Goal: Information Seeking & Learning: Learn about a topic

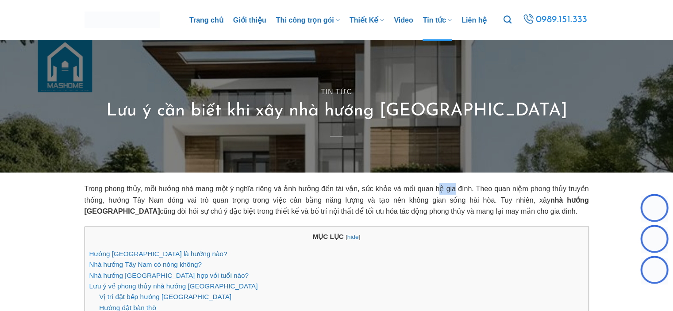
drag, startPoint x: 505, startPoint y: 211, endPoint x: 155, endPoint y: 201, distance: 349.8
click at [187, 201] on p "Trong phong thủy, mỗi hướng nhà mang một ý nghĩa riêng và ảnh hưởng đến tài vận…" at bounding box center [337, 200] width 505 height 34
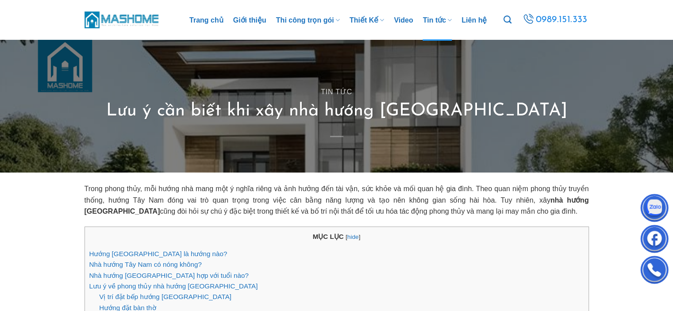
click at [509, 214] on p "Trong phong thủy, mỗi hướng nhà mang một ý nghĩa riêng và ảnh hưởng đến tài vận…" at bounding box center [337, 200] width 505 height 34
drag, startPoint x: 490, startPoint y: 213, endPoint x: 141, endPoint y: 206, distance: 349.3
click at [142, 206] on p "Trong phong thủy, mỗi hướng nhà mang một ý nghĩa riêng và ảnh hưởng đến tài vận…" at bounding box center [337, 200] width 505 height 34
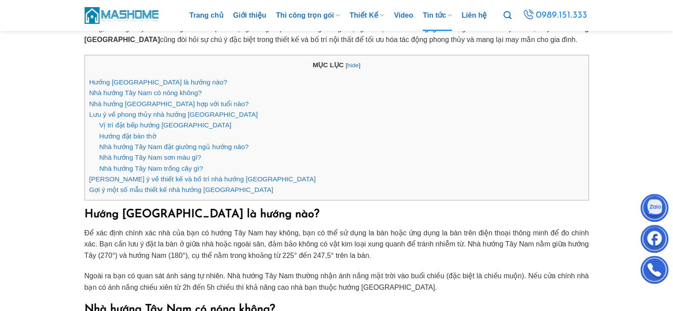
scroll to position [310, 0]
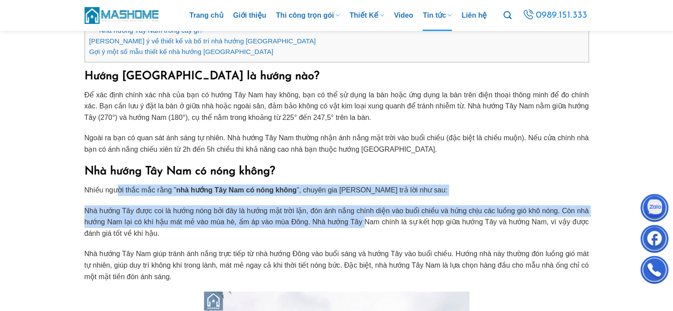
drag, startPoint x: 120, startPoint y: 189, endPoint x: 402, endPoint y: 223, distance: 284.4
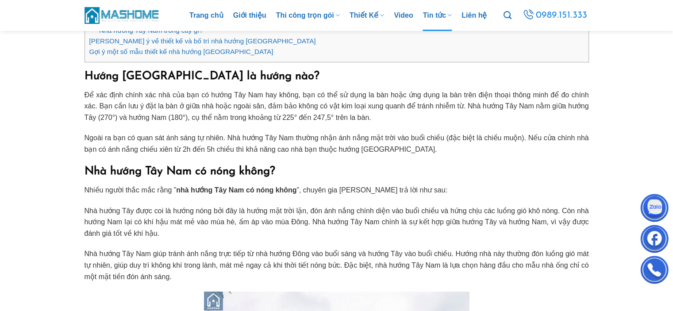
click at [432, 230] on p "Nhà hướng Tây được coi là hướng nóng bởi đây là hướng mặt trời lặn, đón ánh nắn…" at bounding box center [337, 222] width 505 height 34
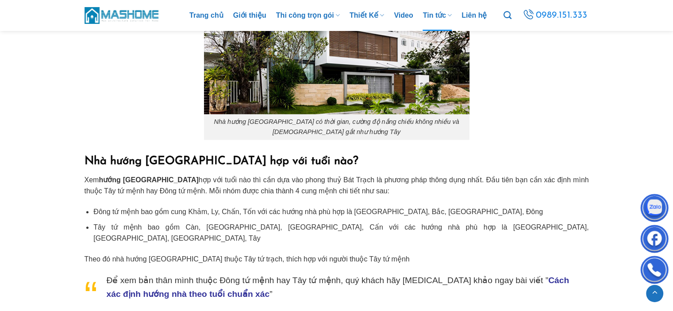
scroll to position [664, 0]
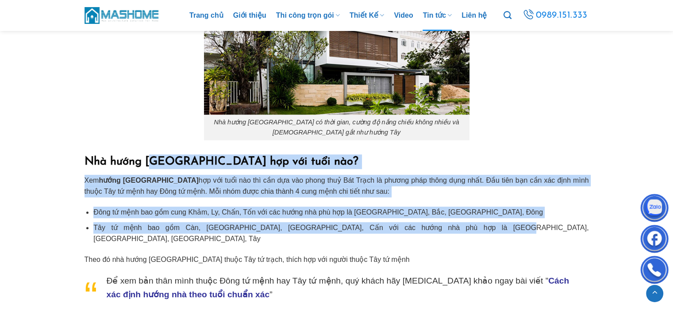
drag, startPoint x: 152, startPoint y: 163, endPoint x: 483, endPoint y: 225, distance: 336.7
click at [494, 210] on li "Đông tứ mệnh bao gồm cung Khảm, Ly, Chấn, Tốn với các hướng nhà phù hợp là [GEO…" at bounding box center [340, 213] width 495 height 12
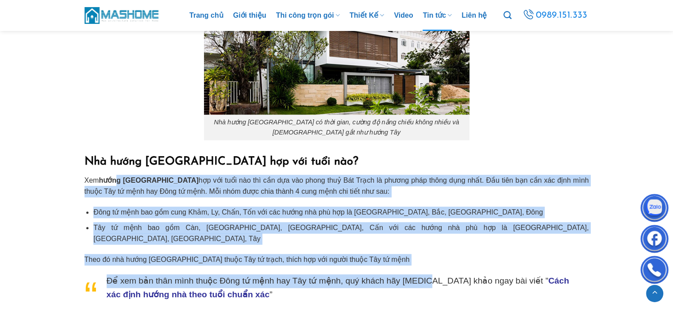
drag, startPoint x: 121, startPoint y: 187, endPoint x: 513, endPoint y: 253, distance: 397.7
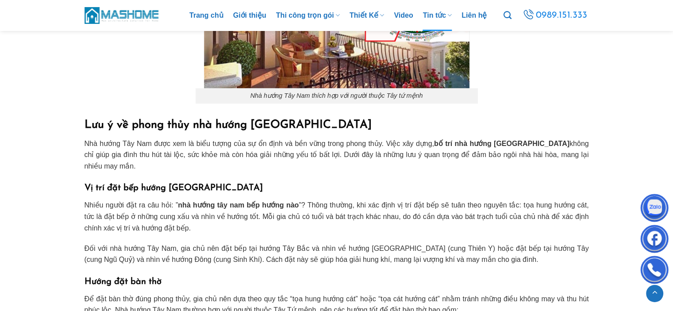
scroll to position [1062, 0]
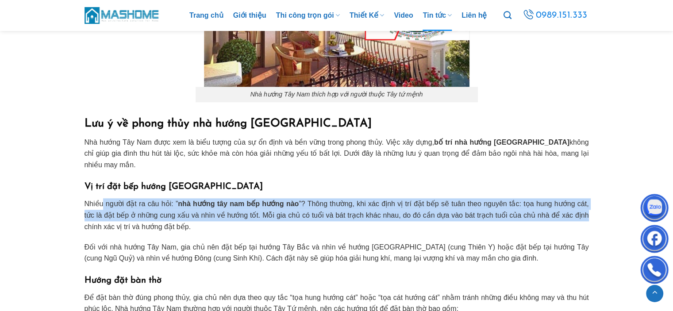
drag, startPoint x: 103, startPoint y: 185, endPoint x: 606, endPoint y: 188, distance: 503.3
drag, startPoint x: 597, startPoint y: 194, endPoint x: 588, endPoint y: 196, distance: 9.0
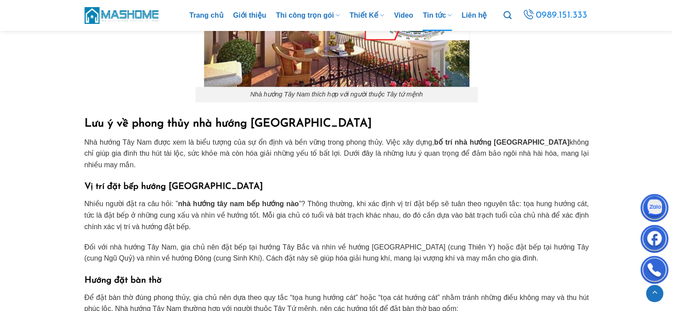
click at [547, 204] on p "Nhiều người đặt ra câu hỏi: ” nhà hướng tây nam bếp hướng nào ”? Thông thường, …" at bounding box center [337, 215] width 505 height 34
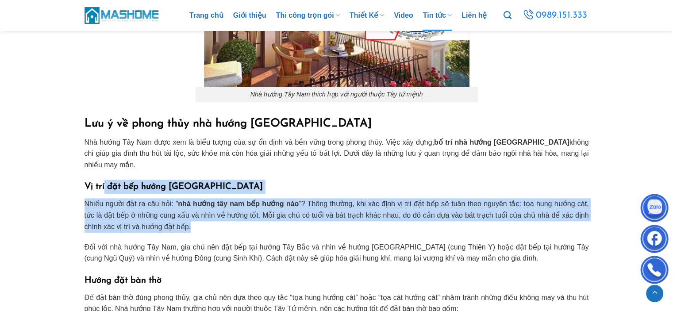
drag, startPoint x: 544, startPoint y: 201, endPoint x: 193, endPoint y: 199, distance: 350.6
click at [216, 201] on p "Nhiều người đặt ra câu hỏi: ” nhà hướng tây nam bếp hướng nào ”? Thông thường, …" at bounding box center [337, 215] width 505 height 34
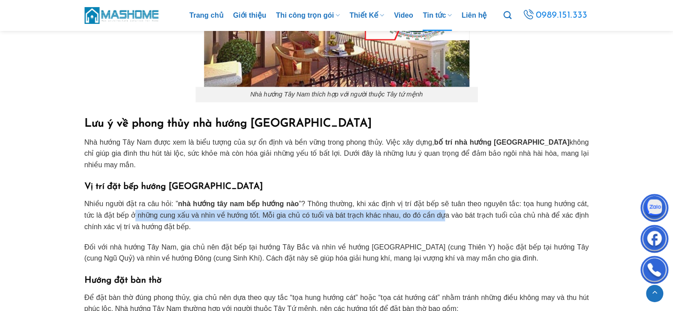
drag, startPoint x: 134, startPoint y: 191, endPoint x: 455, endPoint y: 199, distance: 321.4
click at [446, 198] on p "Nhiều người đặt ra câu hỏi: ” nhà hướng tây nam bếp hướng nào ”? Thông thường, …" at bounding box center [337, 215] width 505 height 34
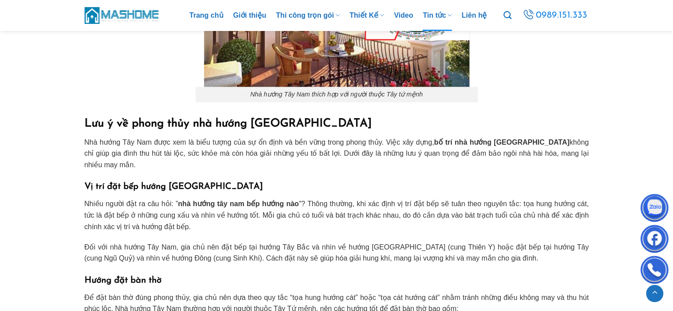
click at [457, 201] on p "Nhiều người đặt ra câu hỏi: ” nhà hướng tây nam bếp hướng nào ”? Thông thường, …" at bounding box center [337, 215] width 505 height 34
drag, startPoint x: 457, startPoint y: 201, endPoint x: 113, endPoint y: 216, distance: 343.8
click at [108, 201] on p "Nhiều người đặt ra câu hỏi: ” nhà hướng tây nam bếp hướng nào ”? Thông thường, …" at bounding box center [337, 215] width 505 height 34
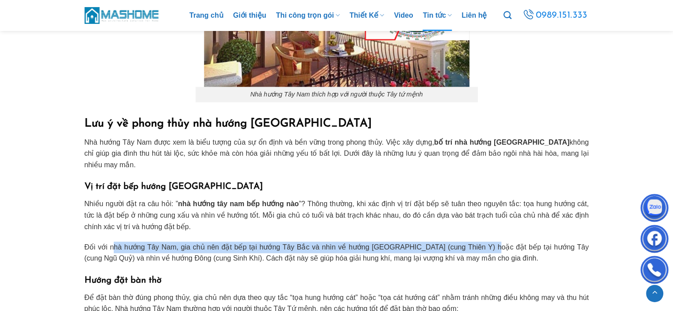
drag, startPoint x: 114, startPoint y: 224, endPoint x: 487, endPoint y: 226, distance: 372.7
click at [483, 242] on p "Đối với nhà hướng Tây Nam, gia chủ nên đặt bếp tại hướng Tây Bắc và nhìn về hướ…" at bounding box center [337, 253] width 505 height 23
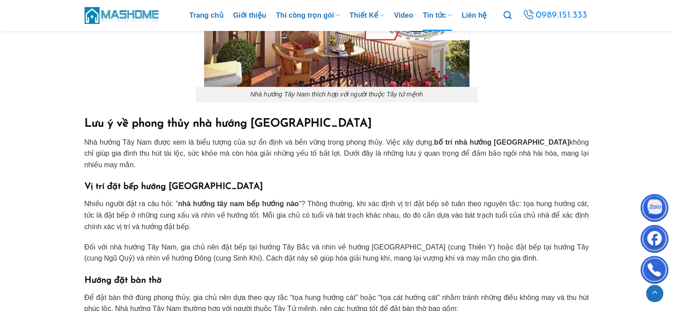
click at [502, 242] on p "Đối với nhà hướng Tây Nam, gia chủ nên đặt bếp tại hướng Tây Bắc và nhìn về hướ…" at bounding box center [337, 253] width 505 height 23
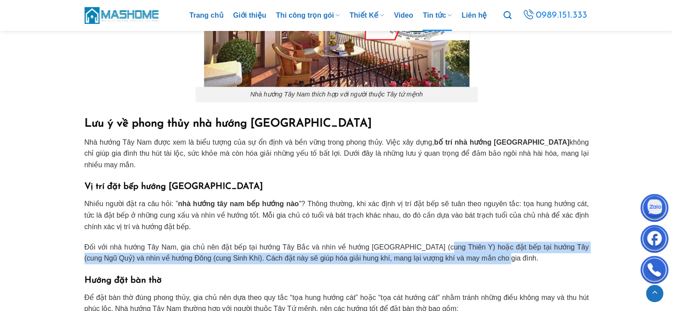
drag, startPoint x: 439, startPoint y: 221, endPoint x: 528, endPoint y: 235, distance: 90.9
click at [526, 242] on p "Đối với nhà hướng Tây Nam, gia chủ nên đặt bếp tại hướng Tây Bắc và nhìn về hướ…" at bounding box center [337, 253] width 505 height 23
click at [529, 242] on p "Đối với nhà hướng Tây Nam, gia chủ nên đặt bếp tại hướng Tây Bắc và nhìn về hướ…" at bounding box center [337, 253] width 505 height 23
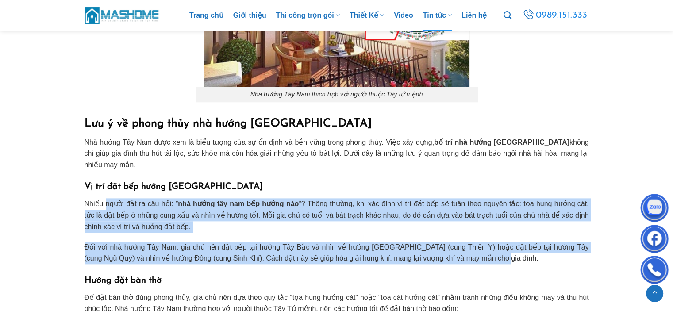
drag, startPoint x: 515, startPoint y: 236, endPoint x: 104, endPoint y: 169, distance: 417.0
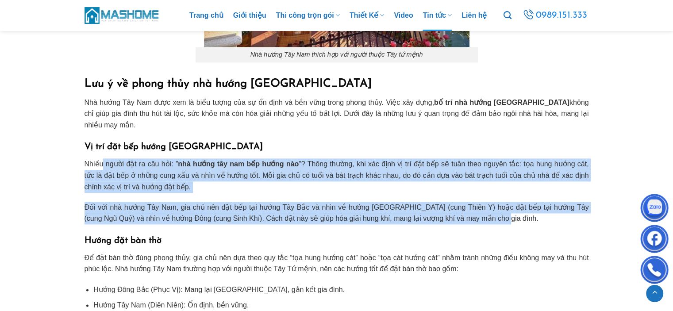
scroll to position [1151, 0]
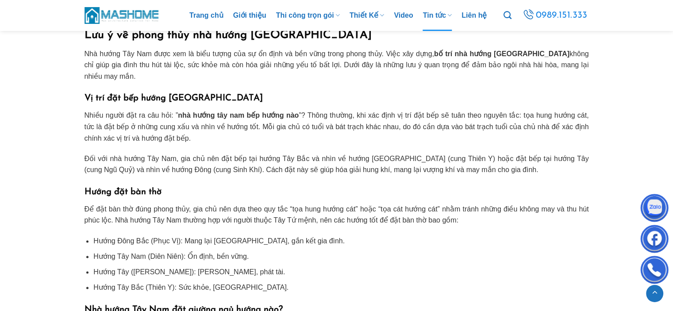
click at [208, 185] on h3 "Hướng đặt bàn thờ" at bounding box center [337, 192] width 505 height 14
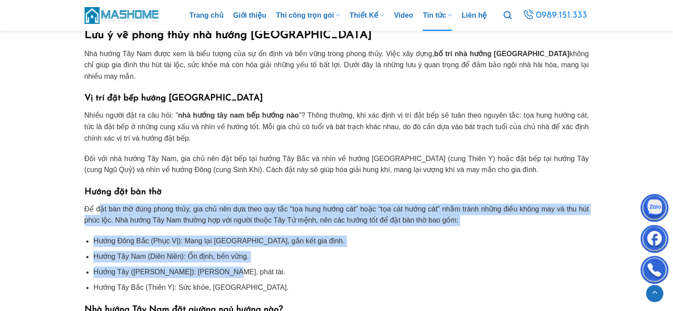
drag, startPoint x: 101, startPoint y: 191, endPoint x: 308, endPoint y: 251, distance: 216.1
click at [366, 266] on li "Hướng Tây ([PERSON_NAME]): [PERSON_NAME], phát tài." at bounding box center [340, 272] width 495 height 12
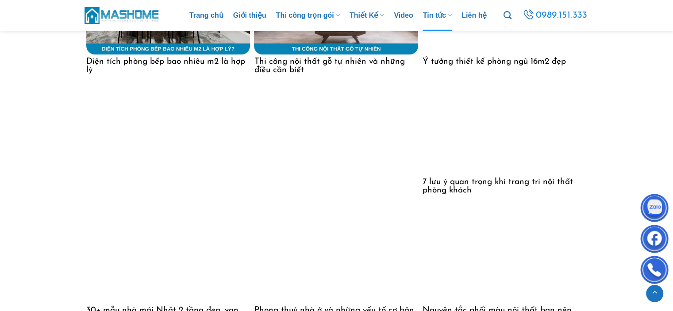
scroll to position [4957, 0]
